Goal: Information Seeking & Learning: Learn about a topic

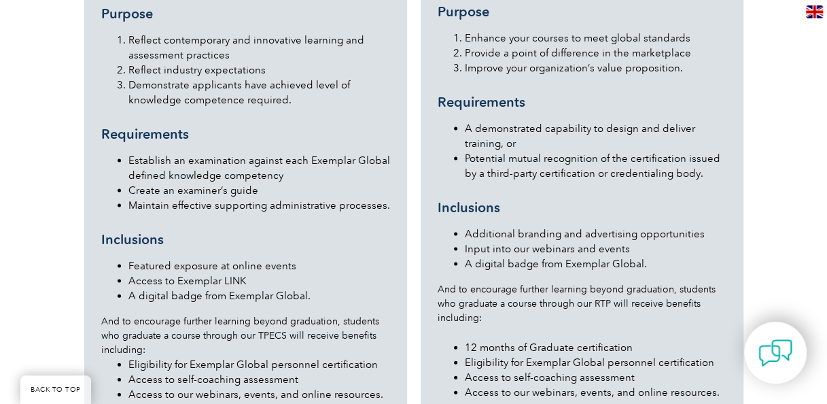
scroll to position [1428, 0]
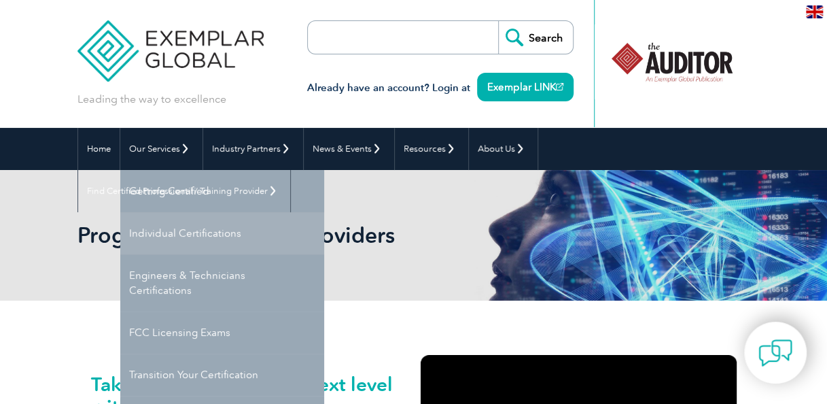
click at [193, 233] on link "Individual Certifications" at bounding box center [222, 233] width 204 height 42
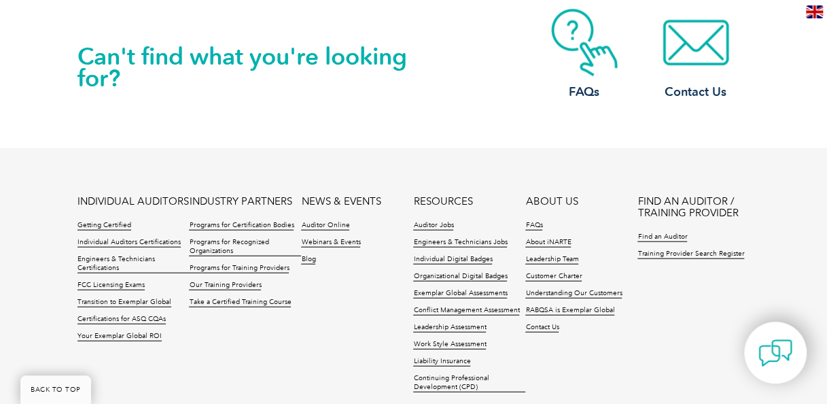
scroll to position [1496, 0]
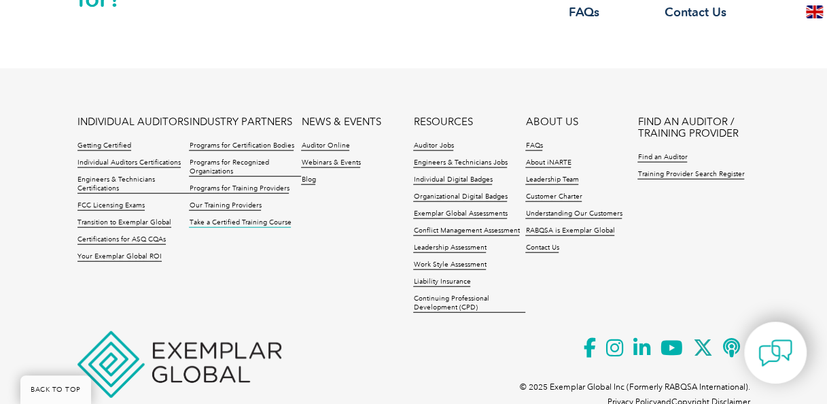
click at [254, 218] on link "Take a Certified Training Course" at bounding box center [240, 223] width 102 height 10
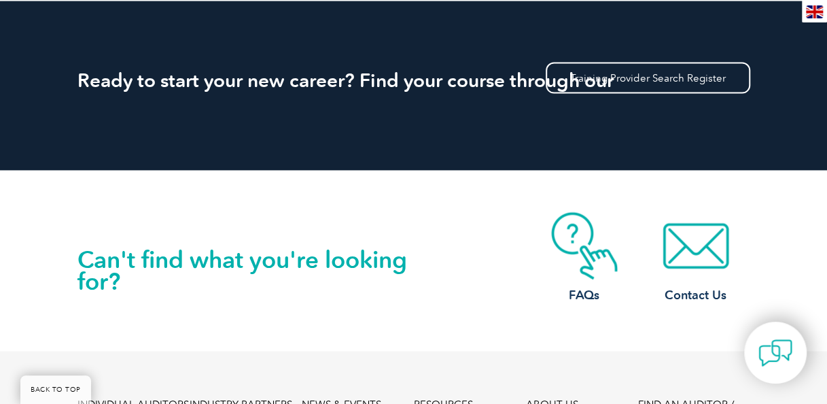
scroll to position [1632, 0]
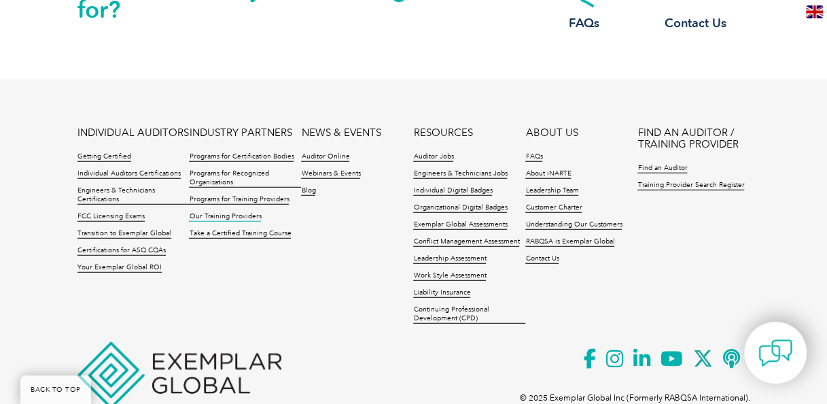
click at [237, 212] on link "Our Training Providers" at bounding box center [225, 217] width 72 height 10
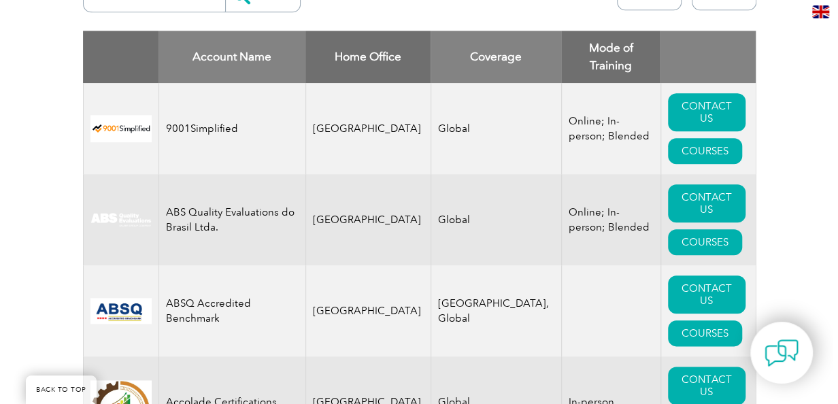
scroll to position [525, 0]
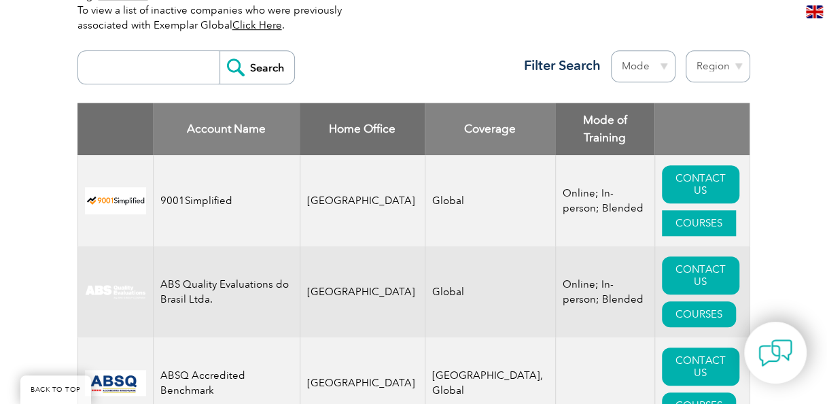
click at [670, 210] on link "COURSES" at bounding box center [699, 223] width 74 height 26
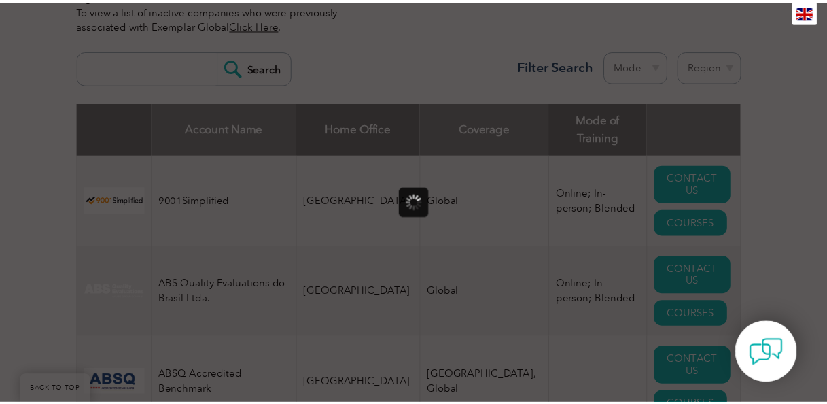
scroll to position [0, 0]
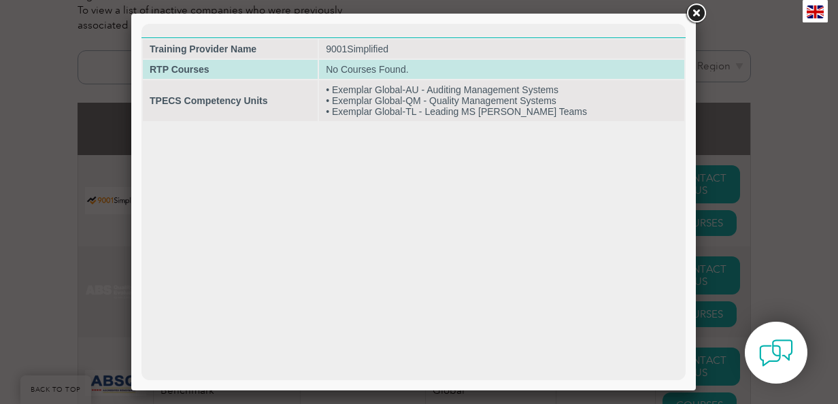
click at [359, 68] on td "No Courses Found." at bounding box center [501, 69] width 365 height 19
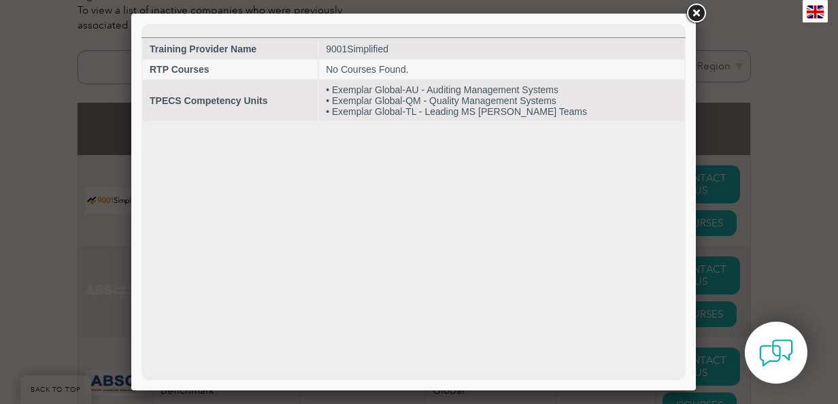
click at [700, 14] on link at bounding box center [695, 13] width 24 height 24
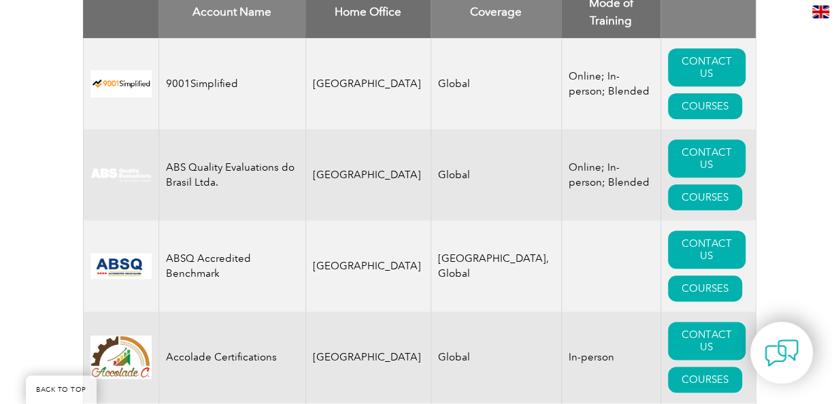
scroll to position [729, 0]
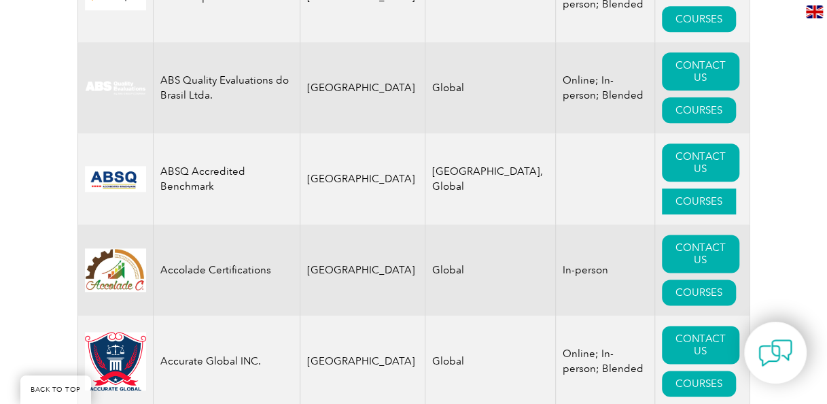
click at [709, 188] on link "COURSES" at bounding box center [699, 201] width 74 height 26
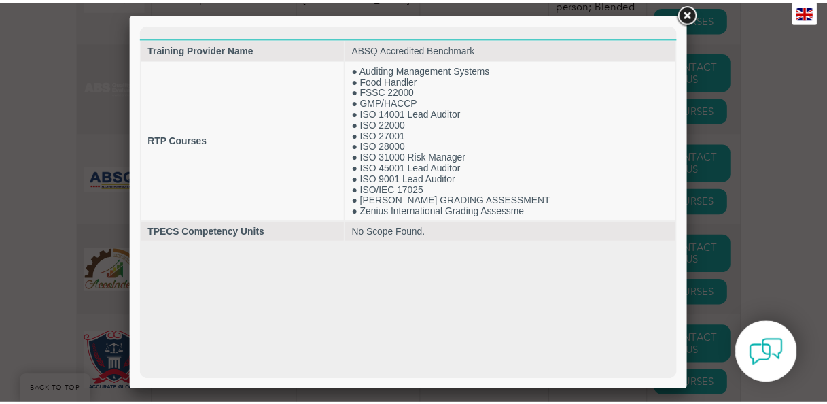
scroll to position [0, 0]
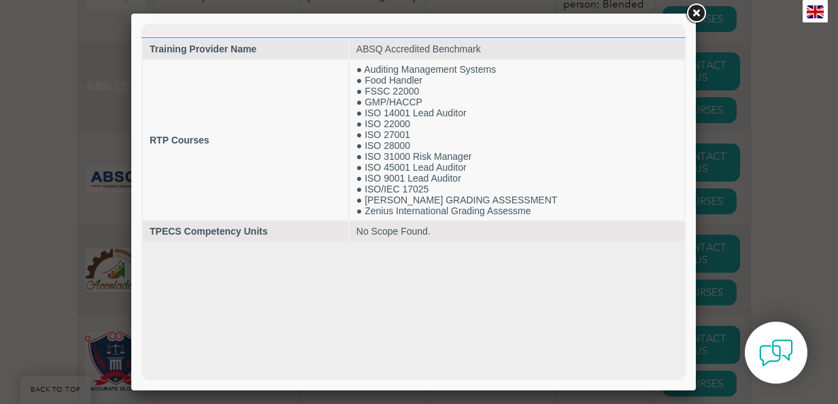
click at [699, 12] on link at bounding box center [695, 13] width 24 height 24
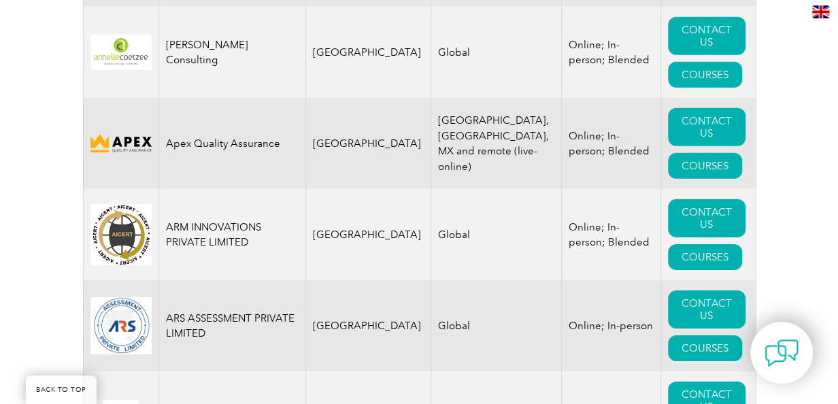
scroll to position [1953, 0]
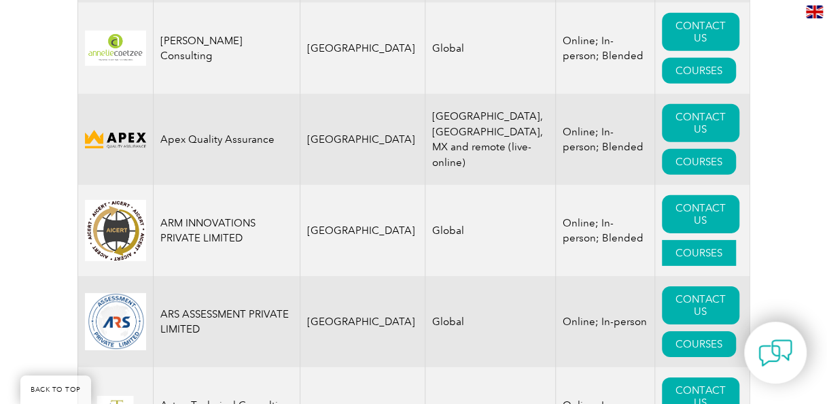
click at [678, 240] on link "COURSES" at bounding box center [699, 253] width 74 height 26
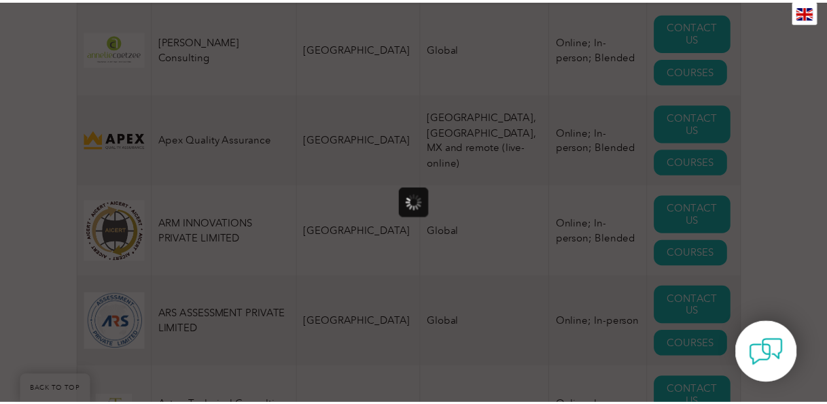
scroll to position [0, 0]
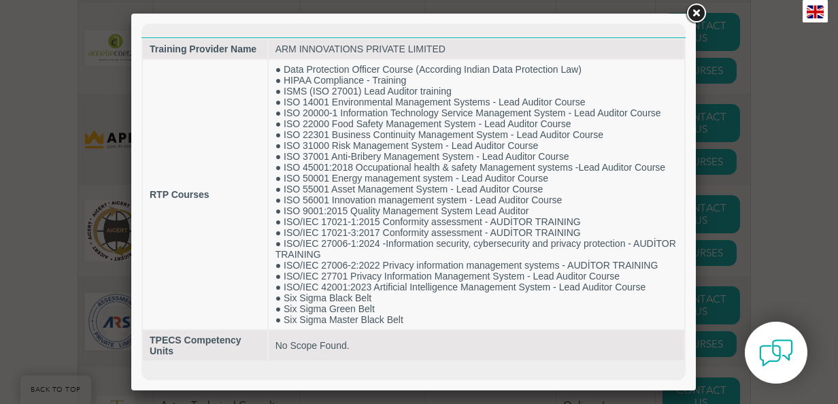
click at [698, 14] on link at bounding box center [695, 13] width 24 height 24
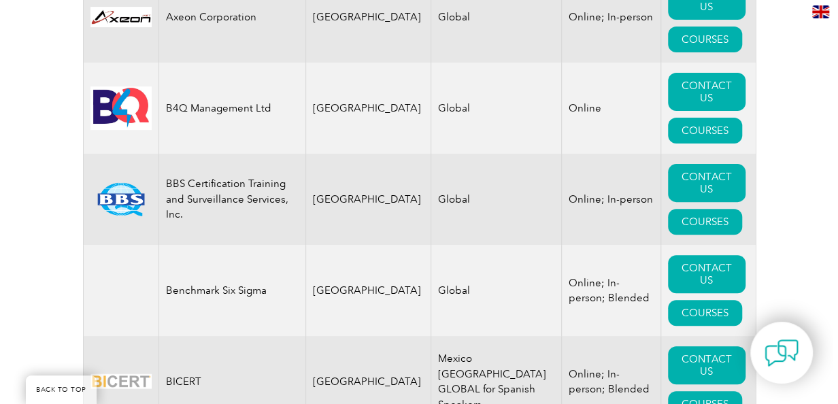
scroll to position [2768, 0]
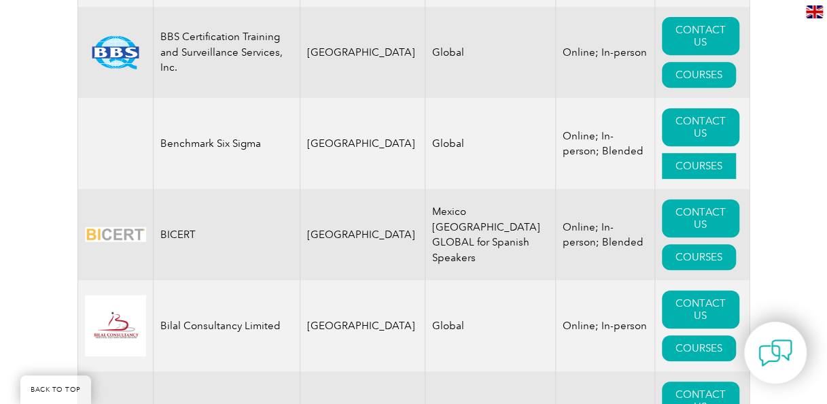
click at [687, 153] on link "COURSES" at bounding box center [699, 166] width 74 height 26
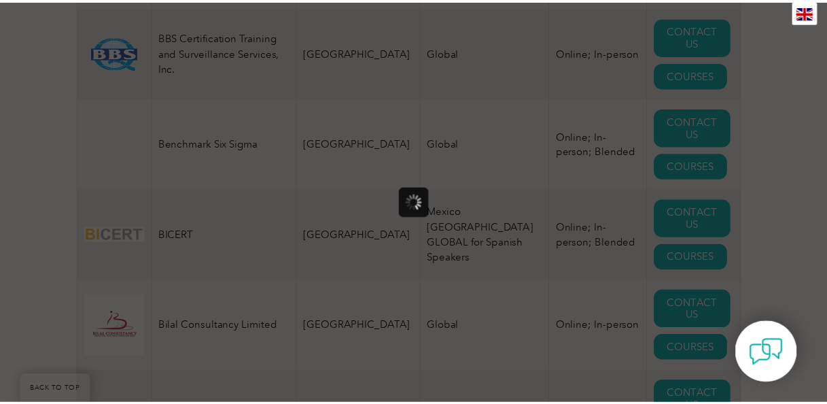
scroll to position [0, 0]
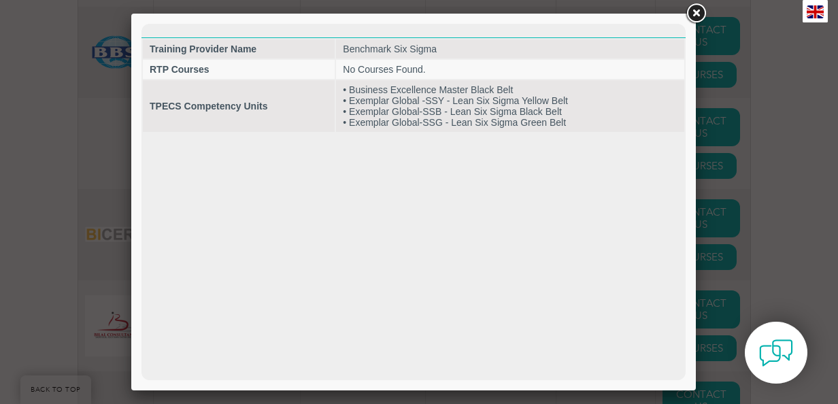
click at [697, 14] on link at bounding box center [695, 13] width 24 height 24
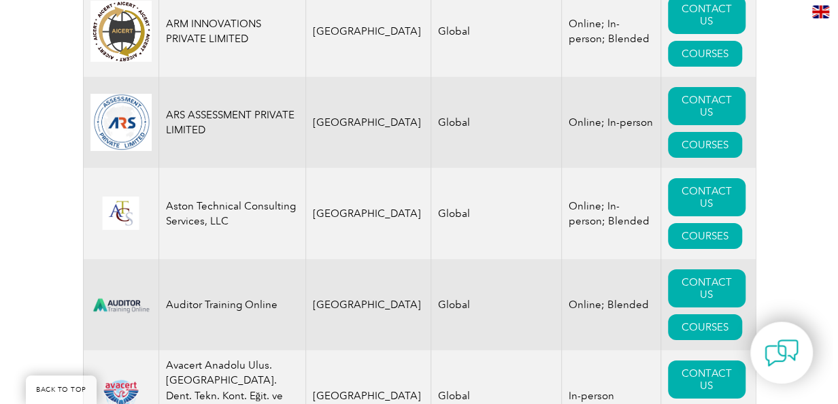
scroll to position [2021, 0]
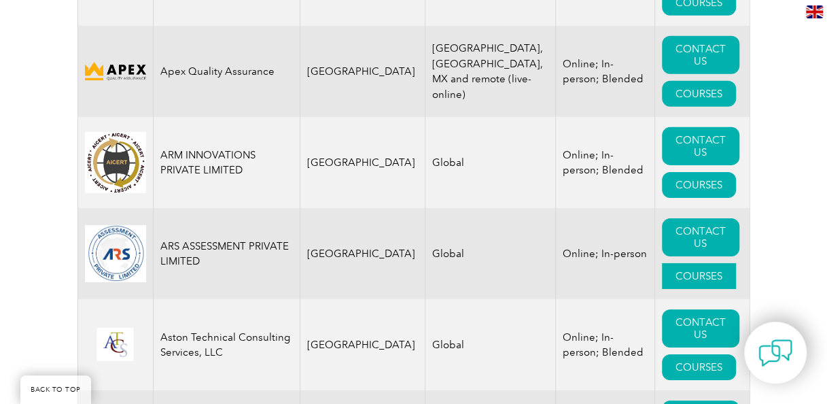
click at [690, 263] on link "COURSES" at bounding box center [699, 276] width 74 height 26
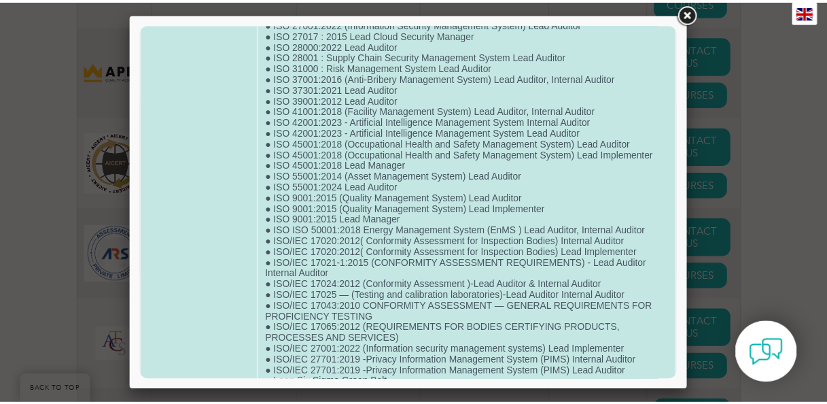
scroll to position [503, 0]
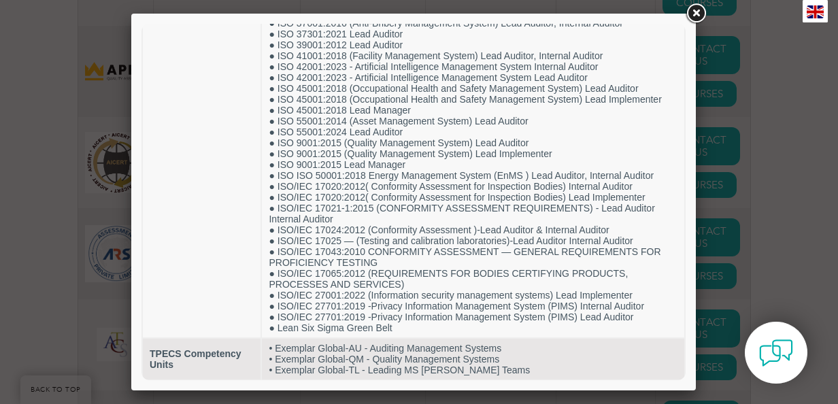
click at [697, 18] on link at bounding box center [695, 13] width 24 height 24
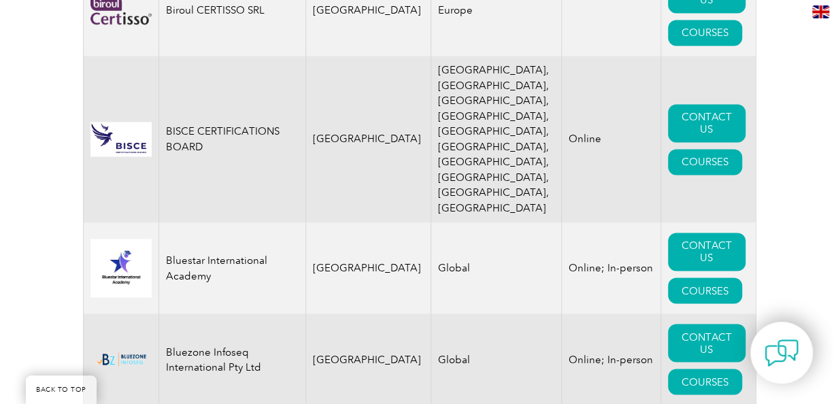
scroll to position [3584, 0]
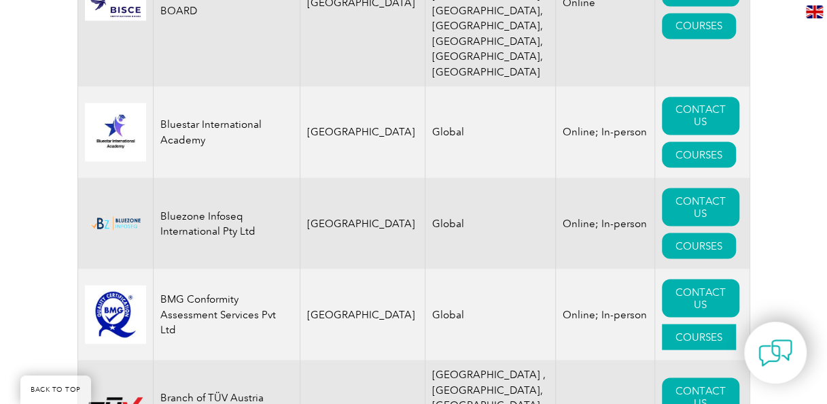
click at [688, 324] on link "COURSES" at bounding box center [699, 337] width 74 height 26
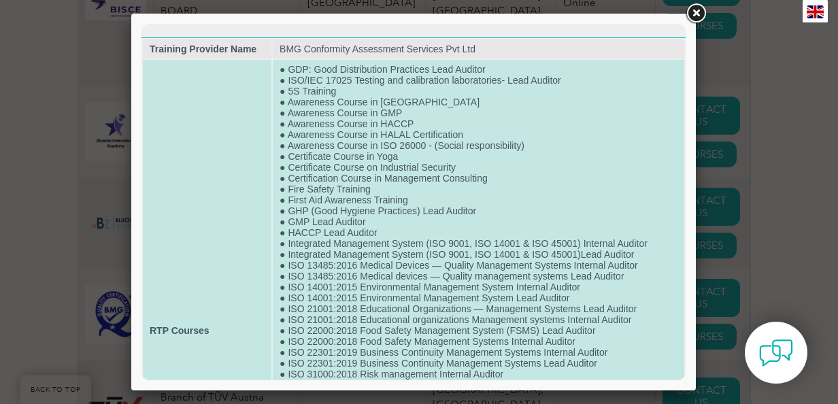
scroll to position [0, 0]
drag, startPoint x: 288, startPoint y: 242, endPoint x: 363, endPoint y: 255, distance: 75.9
click at [363, 255] on td "● GDP: Good Distribution Practices Lead Auditor ● ISO/IEC 17025 Testing and cal…" at bounding box center [478, 330] width 411 height 541
drag, startPoint x: 363, startPoint y: 255, endPoint x: 585, endPoint y: 209, distance: 226.3
click at [585, 209] on td "● GDP: Good Distribution Practices Lead Auditor ● ISO/IEC 17025 Testing and cal…" at bounding box center [478, 330] width 411 height 541
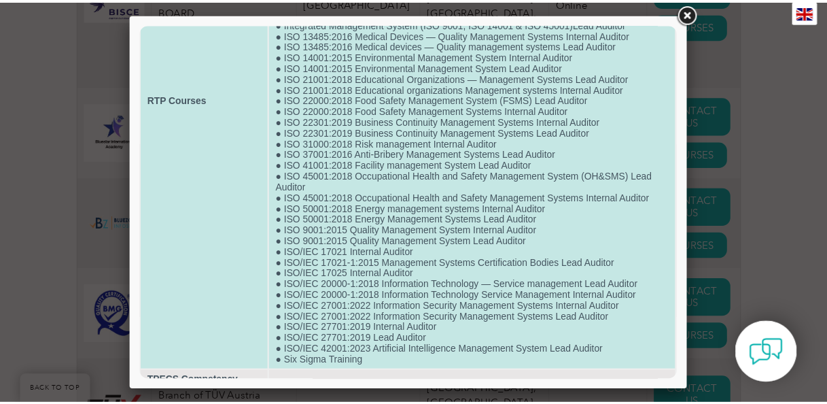
scroll to position [253, 0]
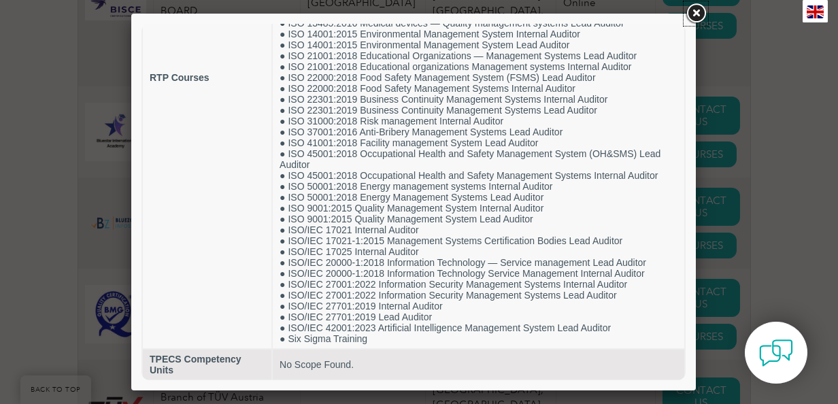
drag, startPoint x: 699, startPoint y: 13, endPoint x: 696, endPoint y: 22, distance: 9.2
click at [699, 13] on link at bounding box center [695, 13] width 24 height 24
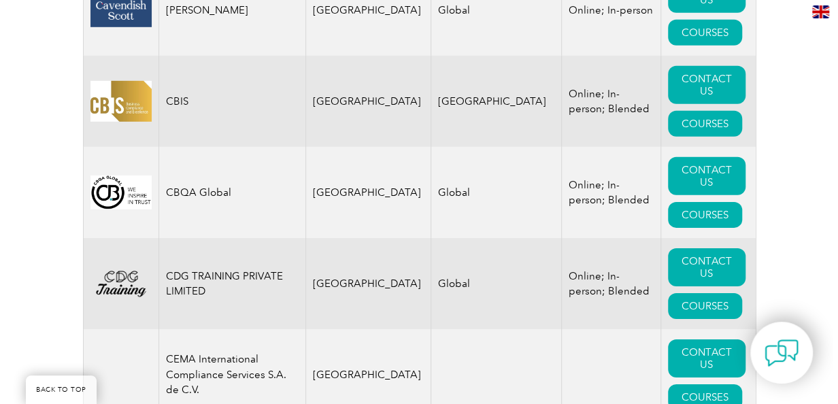
scroll to position [4536, 0]
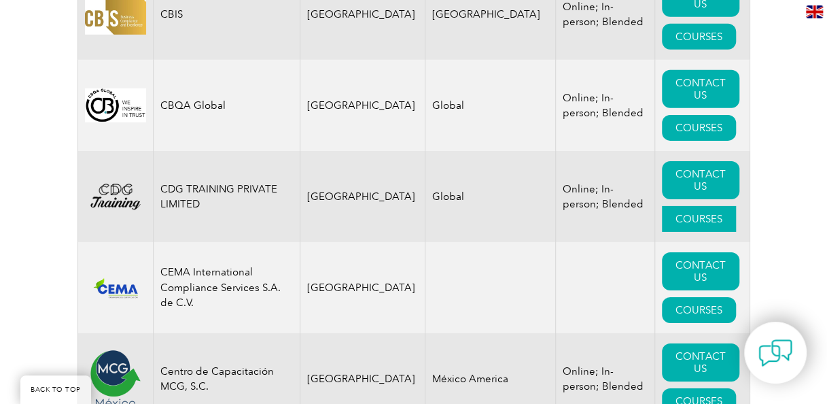
click at [672, 206] on link "COURSES" at bounding box center [699, 219] width 74 height 26
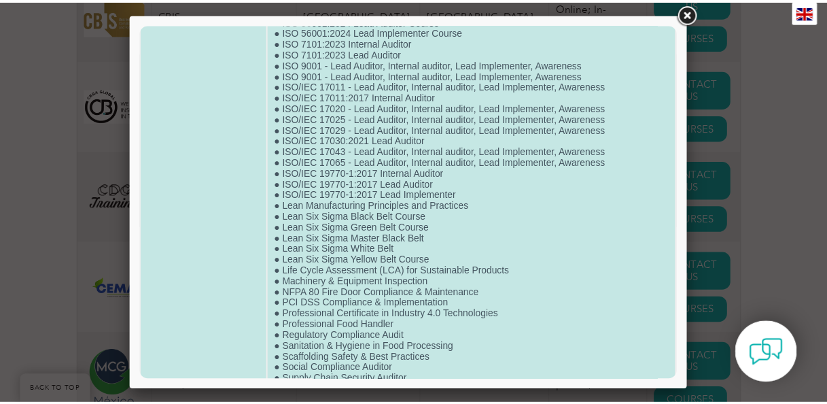
scroll to position [2483, 0]
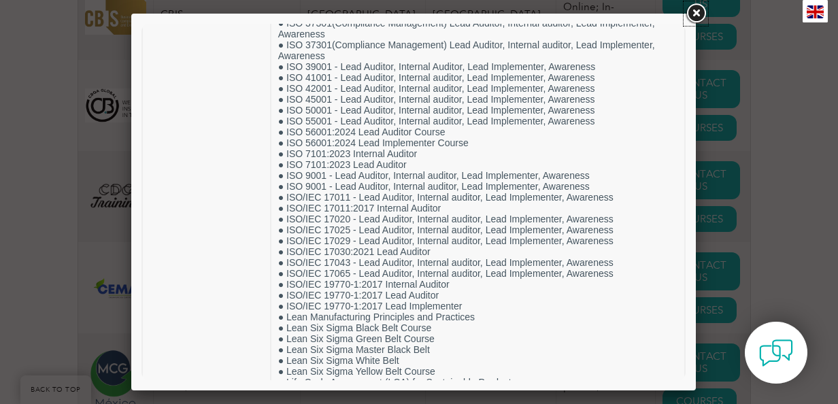
drag, startPoint x: 700, startPoint y: 14, endPoint x: 617, endPoint y: 80, distance: 106.0
click at [700, 14] on link at bounding box center [695, 13] width 24 height 24
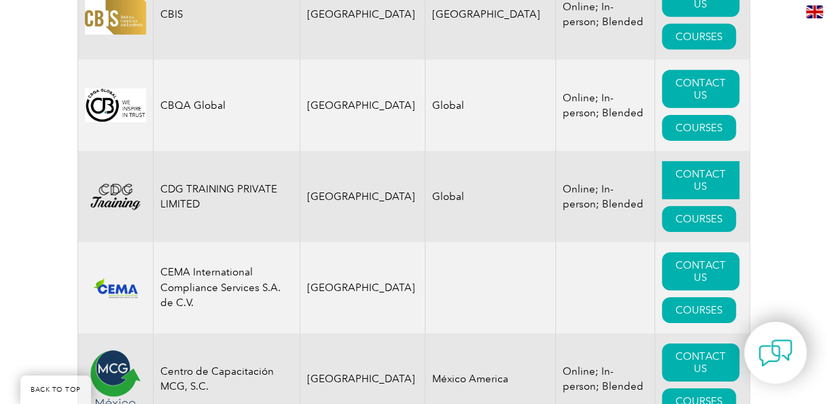
click at [704, 161] on link "CONTACT US" at bounding box center [701, 180] width 78 height 38
